Goal: Submit feedback/report problem

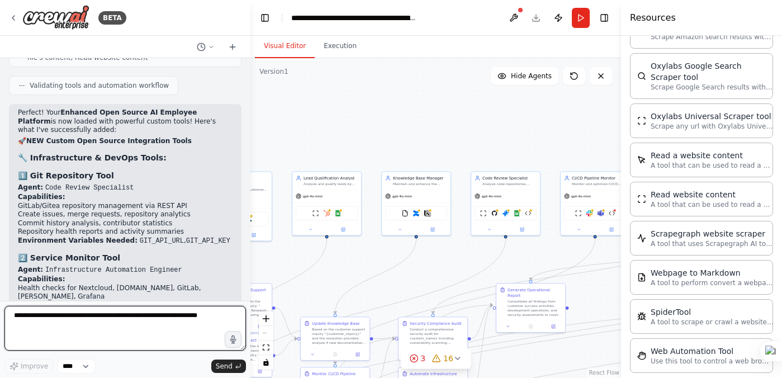
click at [27, 322] on textarea at bounding box center [125, 328] width 242 height 45
paste textarea "**********"
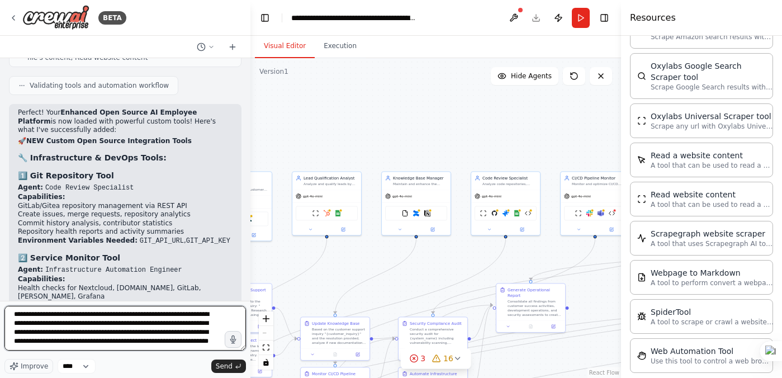
scroll to position [323, 0]
paste textarea "**********"
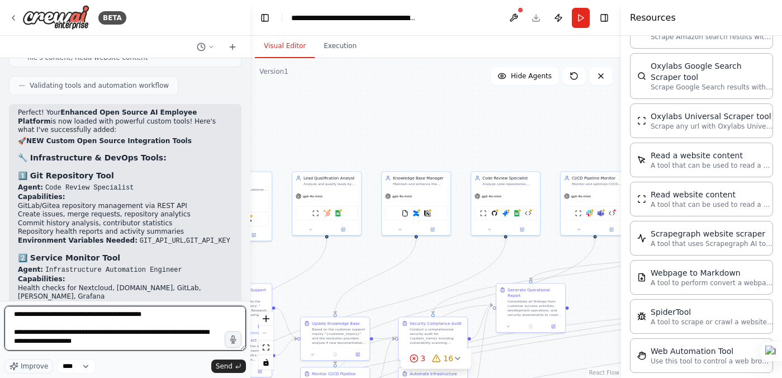
paste textarea "**********"
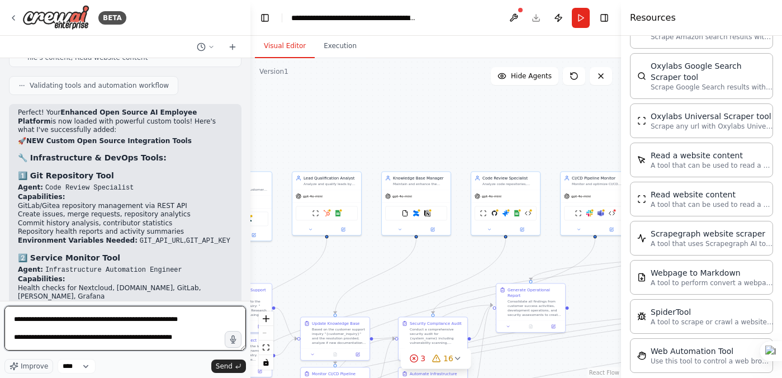
scroll to position [3218, 0]
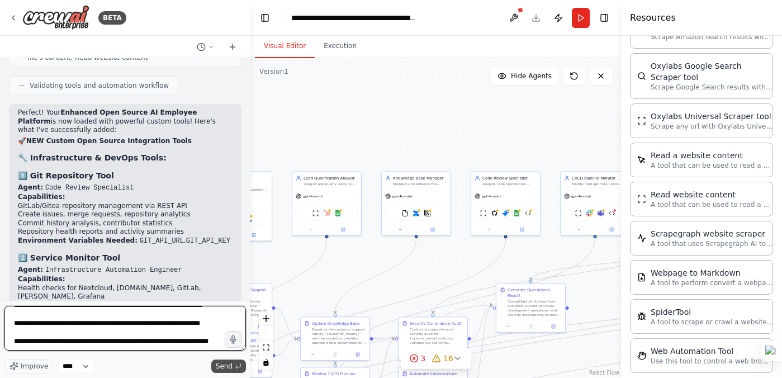
type textarea "**********"
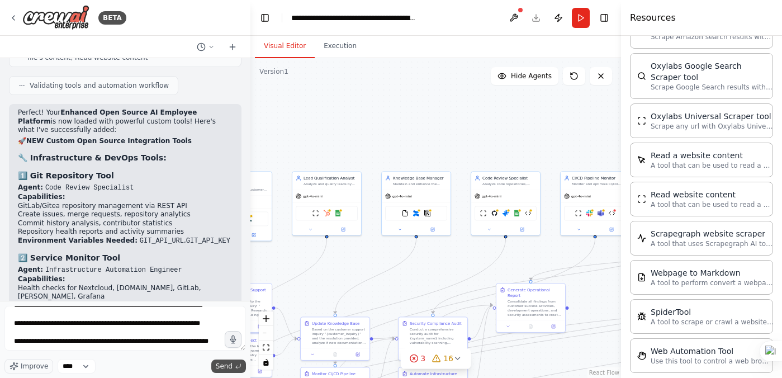
click at [222, 368] on span "Send" at bounding box center [224, 366] width 17 height 9
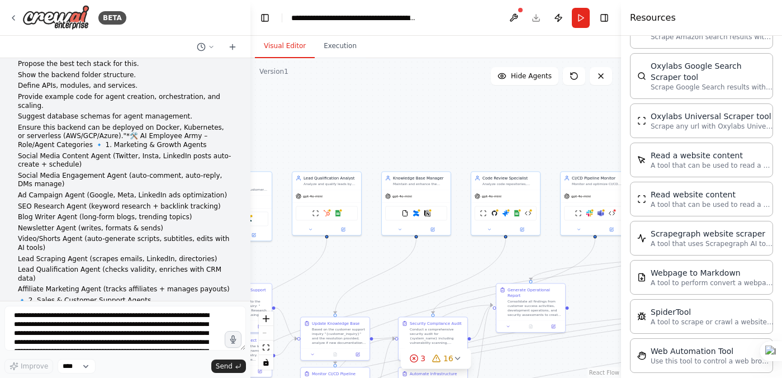
scroll to position [15268, 0]
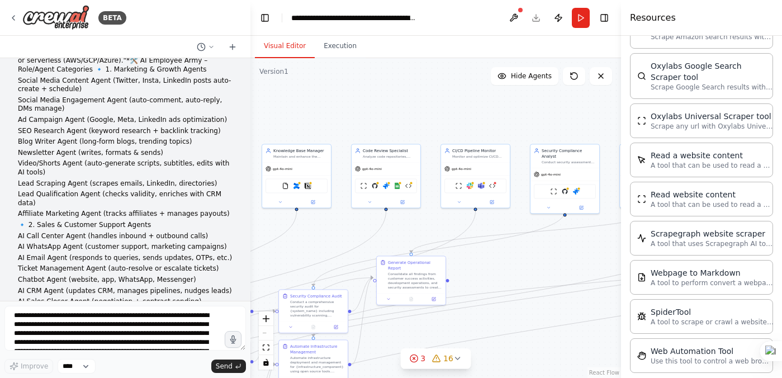
drag, startPoint x: 363, startPoint y: 261, endPoint x: 242, endPoint y: 234, distance: 124.4
click at [242, 234] on div "BETA Self-Hosted AI Employee Platform – Installation List ⸻ 1️⃣ Core Platform C…" at bounding box center [391, 189] width 782 height 378
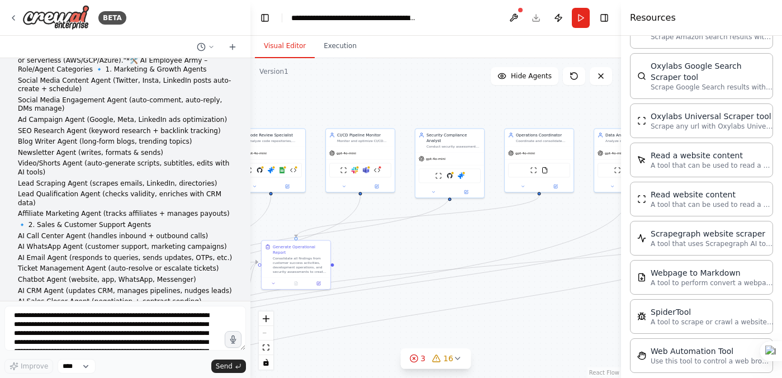
drag, startPoint x: 501, startPoint y: 108, endPoint x: 386, endPoint y: 95, distance: 116.1
click at [386, 95] on div ".deletable-edge-delete-btn { width: 20px; height: 20px; border: 0px solid #ffff…" at bounding box center [436, 218] width 371 height 320
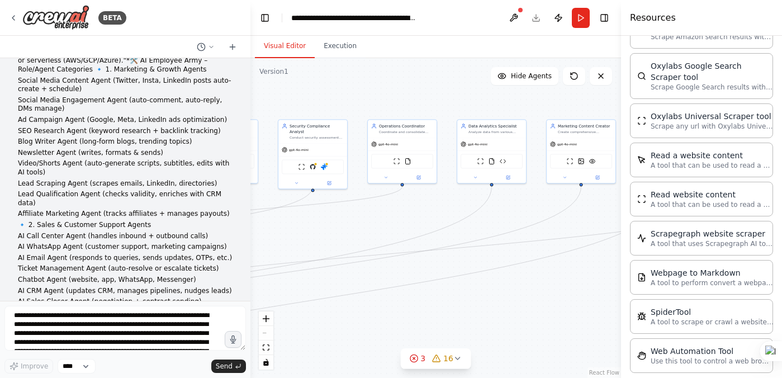
drag, startPoint x: 467, startPoint y: 101, endPoint x: 331, endPoint y: 91, distance: 136.3
click at [331, 91] on div ".deletable-edge-delete-btn { width: 20px; height: 20px; border: 0px solid #ffff…" at bounding box center [436, 218] width 371 height 320
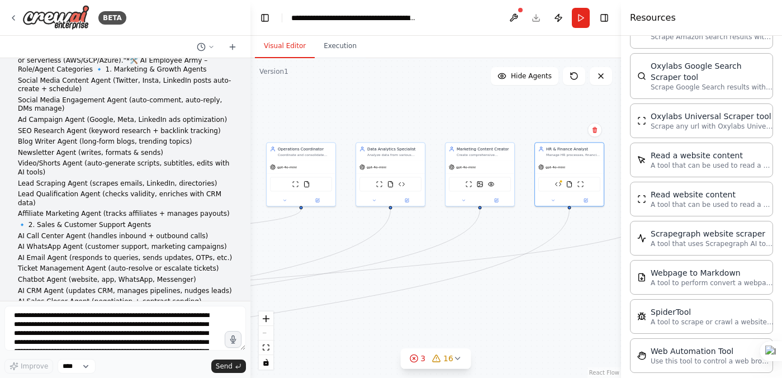
drag, startPoint x: 434, startPoint y: 100, endPoint x: 333, endPoint y: 122, distance: 103.7
click at [333, 122] on div ".deletable-edge-delete-btn { width: 20px; height: 20px; border: 0px solid #ffff…" at bounding box center [436, 218] width 371 height 320
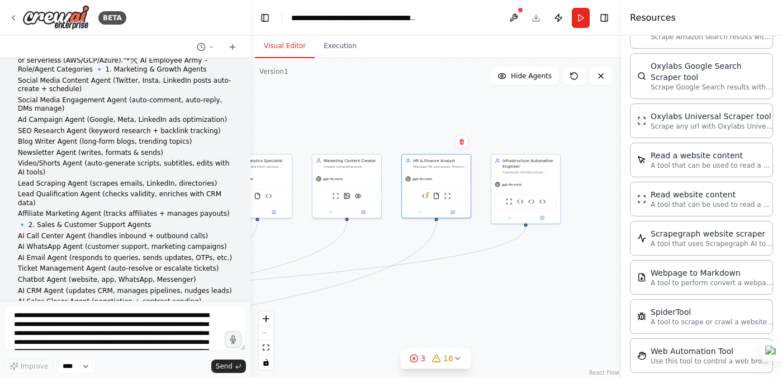
drag, startPoint x: 464, startPoint y: 111, endPoint x: 329, endPoint y: 124, distance: 136.0
click at [329, 124] on div ".deletable-edge-delete-btn { width: 20px; height: 20px; border: 0px solid #ffff…" at bounding box center [436, 218] width 371 height 320
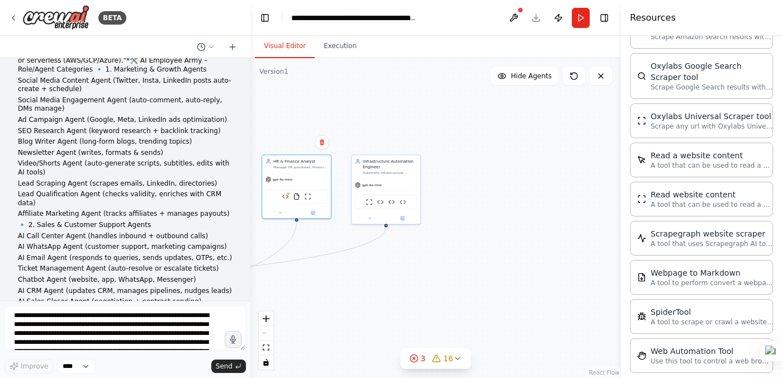
drag, startPoint x: 531, startPoint y: 120, endPoint x: 355, endPoint y: 112, distance: 176.4
click at [355, 112] on div ".deletable-edge-delete-btn { width: 20px; height: 20px; border: 0px solid #ffff…" at bounding box center [436, 218] width 371 height 320
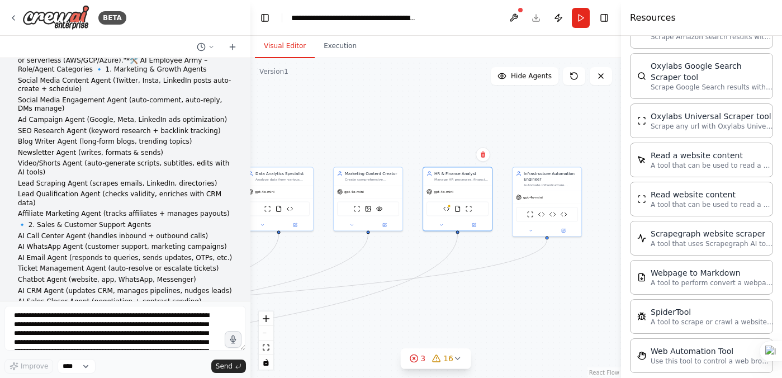
drag, startPoint x: 369, startPoint y: 261, endPoint x: 569, endPoint y: 282, distance: 201.8
click at [569, 282] on div ".deletable-edge-delete-btn { width: 20px; height: 20px; border: 0px solid #ffff…" at bounding box center [436, 218] width 371 height 320
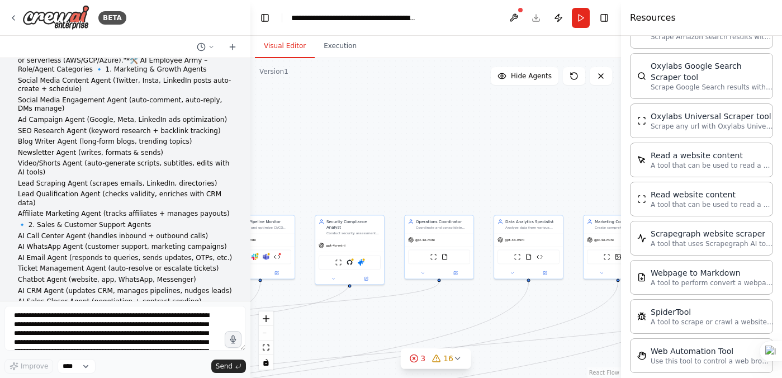
drag, startPoint x: 338, startPoint y: 138, endPoint x: 588, endPoint y: 186, distance: 254.5
click at [588, 186] on div ".deletable-edge-delete-btn { width: 20px; height: 20px; border: 0px solid #ffff…" at bounding box center [436, 218] width 371 height 320
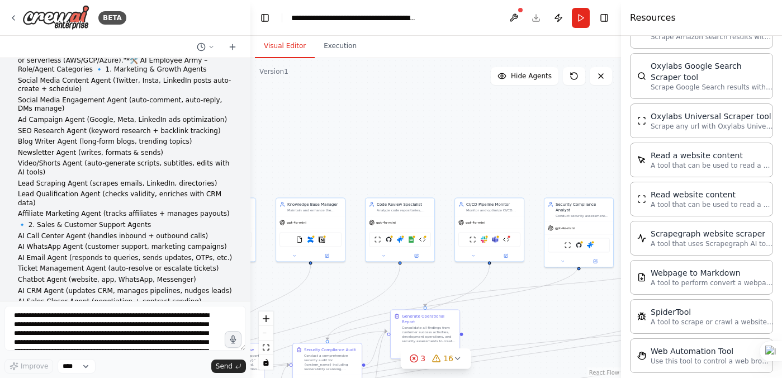
drag, startPoint x: 384, startPoint y: 183, endPoint x: 627, endPoint y: 163, distance: 244.1
click at [627, 163] on div "BETA Self-Hosted AI Employee Platform – Installation List ⸻ 1️⃣ Core Platform C…" at bounding box center [391, 189] width 782 height 378
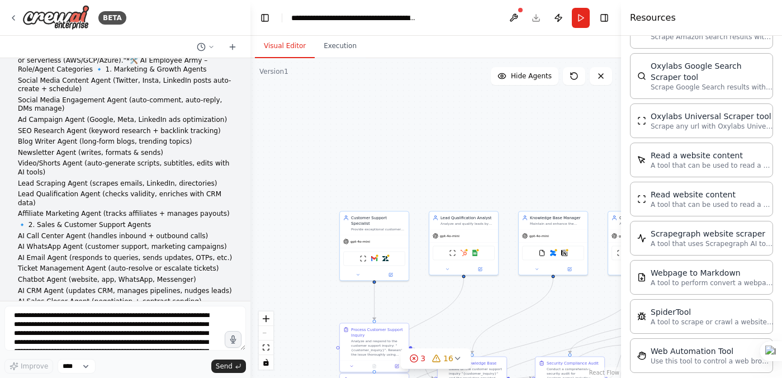
drag, startPoint x: 384, startPoint y: 161, endPoint x: 612, endPoint y: 177, distance: 229.3
click at [612, 177] on div ".deletable-edge-delete-btn { width: 20px; height: 20px; border: 0px solid #ffff…" at bounding box center [436, 218] width 371 height 320
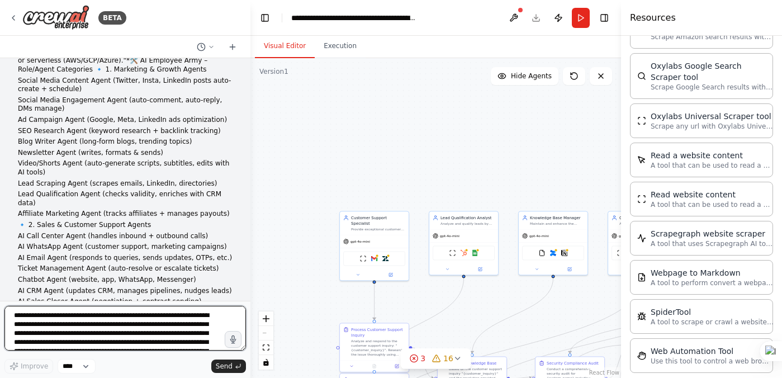
click at [26, 325] on textarea at bounding box center [125, 328] width 242 height 45
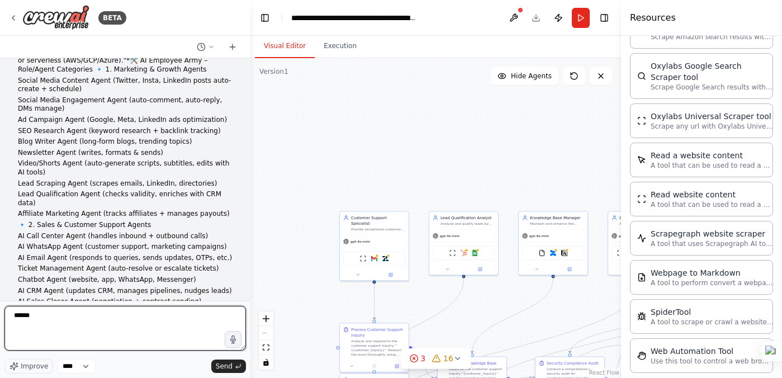
type textarea "*******"
